Goal: Task Accomplishment & Management: Use online tool/utility

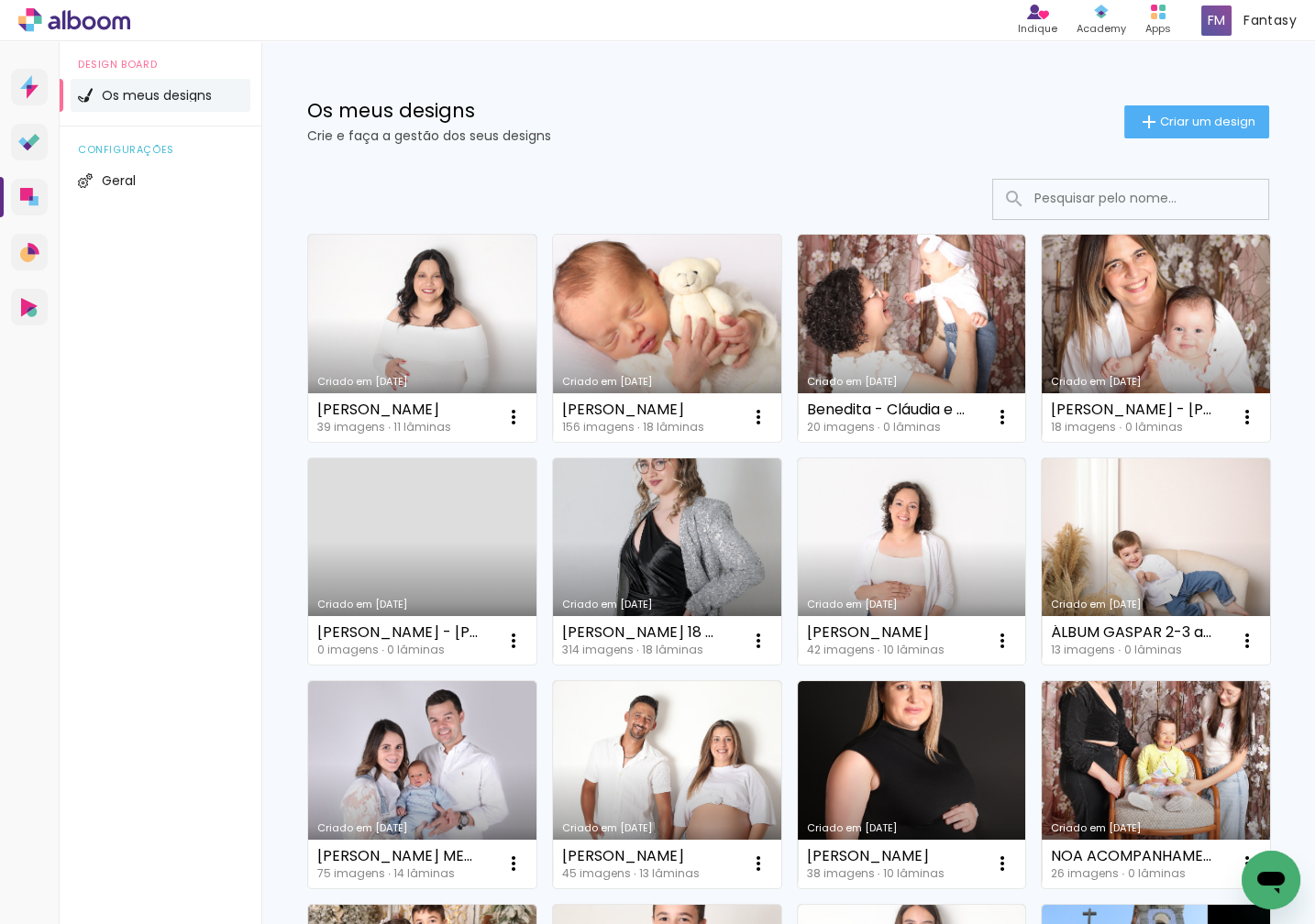
click at [650, 330] on link "Criado em [DATE]" at bounding box center [666, 338] width 228 height 207
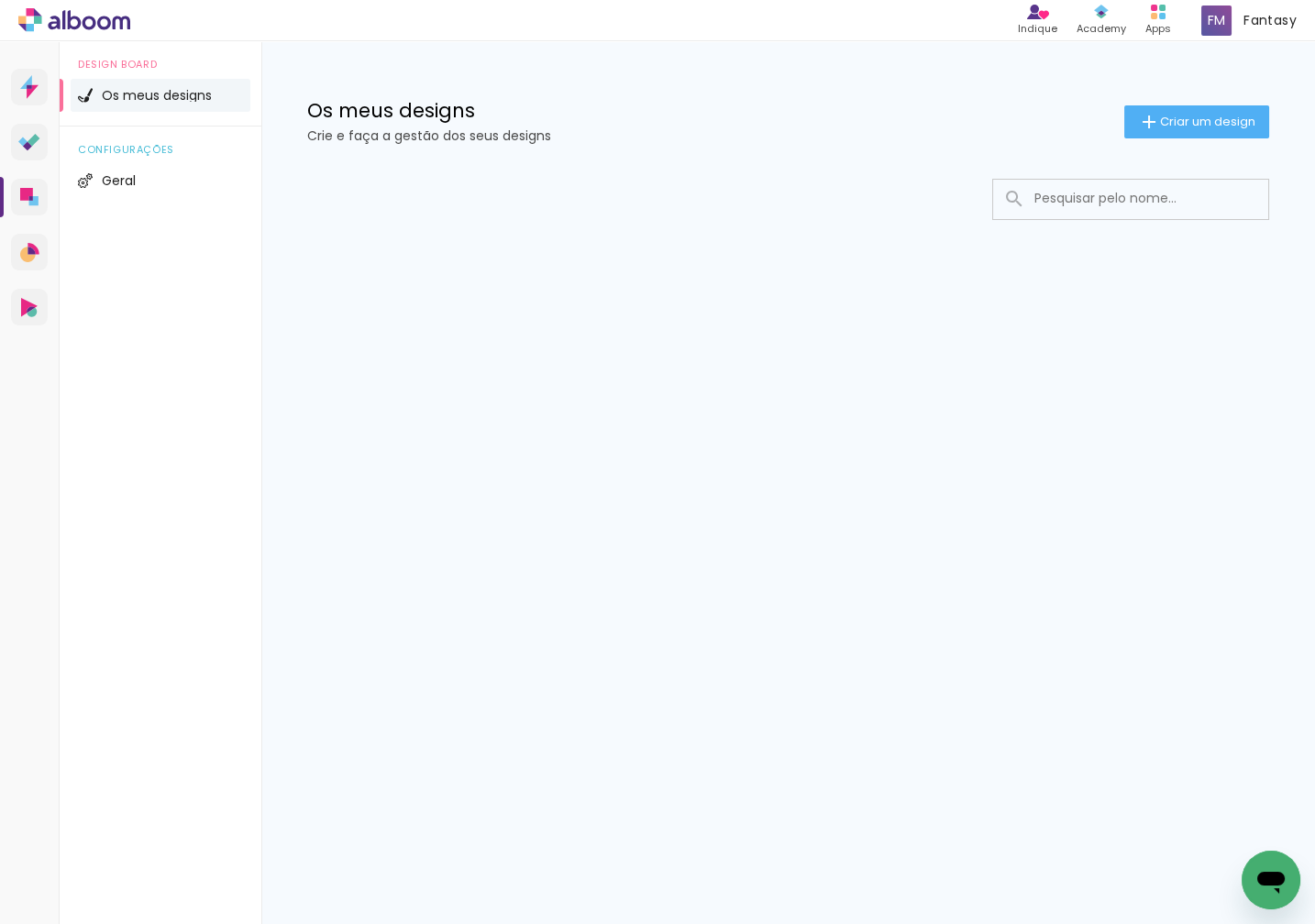
click at [1083, 197] on input at bounding box center [1156, 198] width 262 height 37
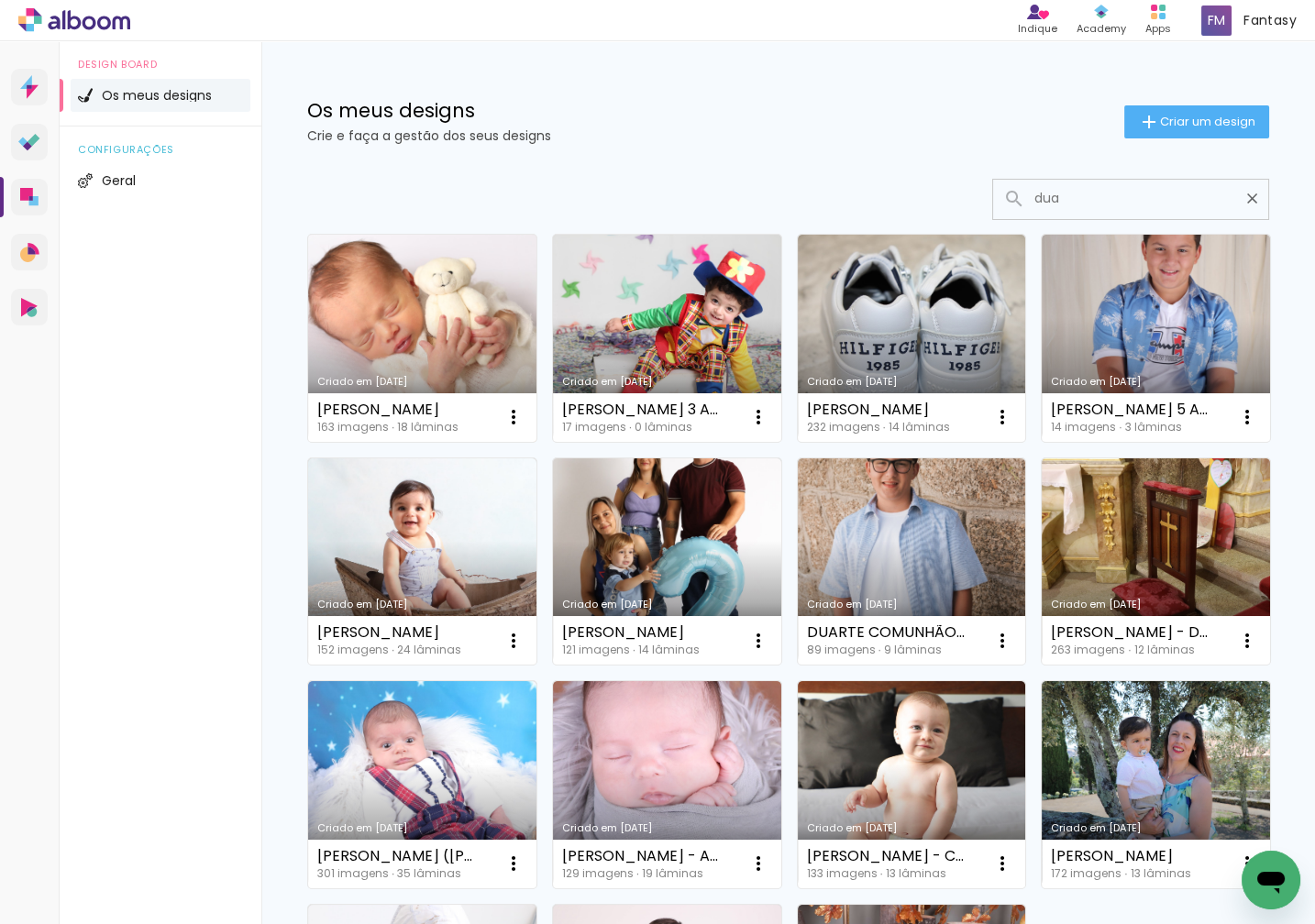
type input "dua"
type paper-input "dua"
click at [449, 332] on link "Criado em [DATE]" at bounding box center [422, 338] width 228 height 207
